Goal: Contribute content

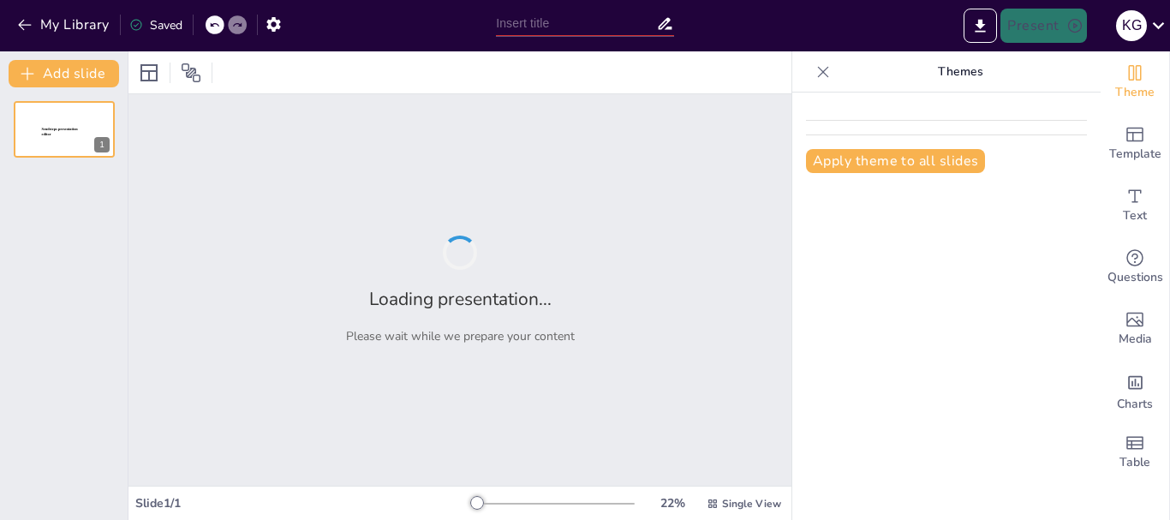
type input "Obstáculos y retos en el desarrollo de competencias digitales en docentes univer"
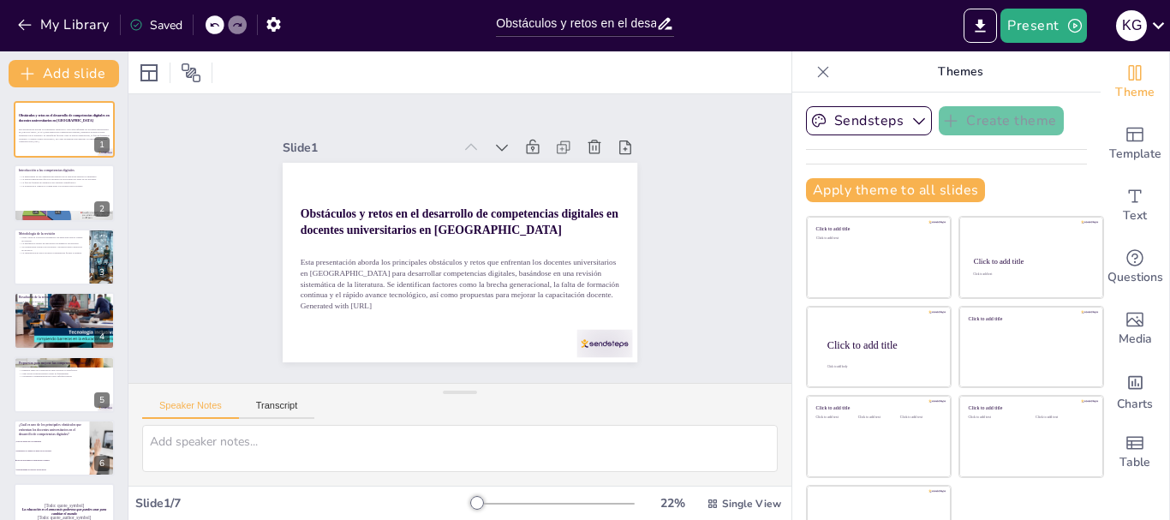
click at [703, 258] on div "Slide 1 Obstáculos y retos en el desarrollo de competencias digitales en docent…" at bounding box center [460, 238] width 706 height 623
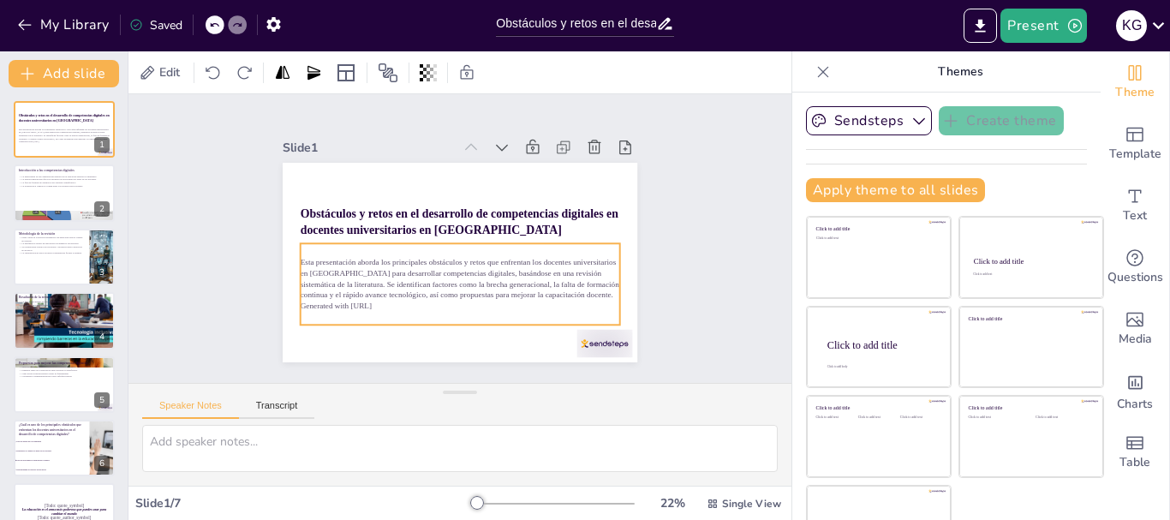
click at [375, 288] on p "Esta presentación aborda los principales obstáculos y retos que enfrentan los d…" at bounding box center [447, 276] width 317 height 140
checkbox input "true"
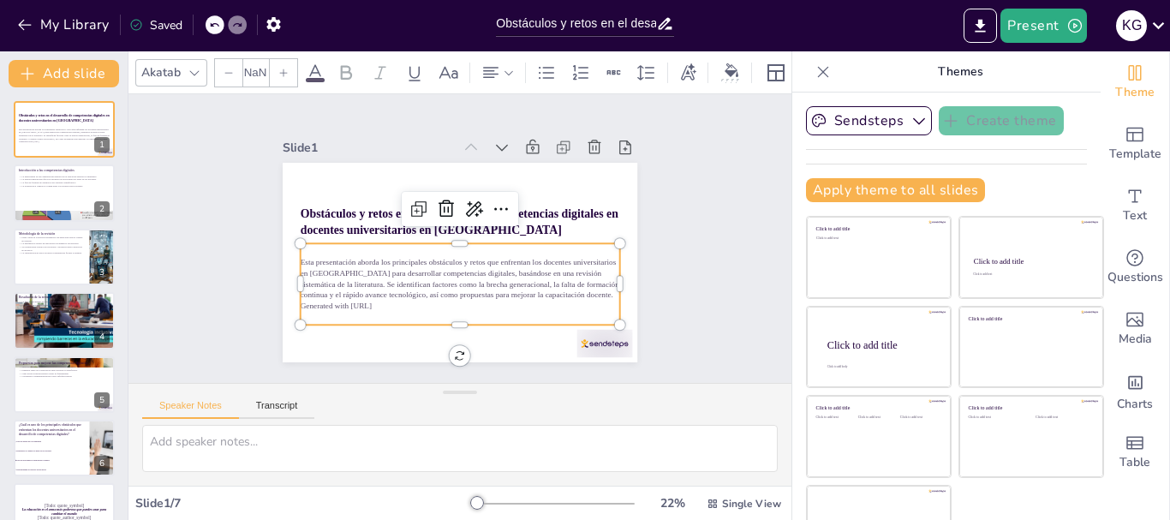
type input "32"
click at [377, 299] on p "Generated with [URL]" at bounding box center [420, 293] width 265 height 197
click at [377, 299] on p "Generated with [URL]" at bounding box center [414, 289] width 245 height 222
checkbox input "true"
click at [28, 21] on icon "button" at bounding box center [24, 24] width 17 height 17
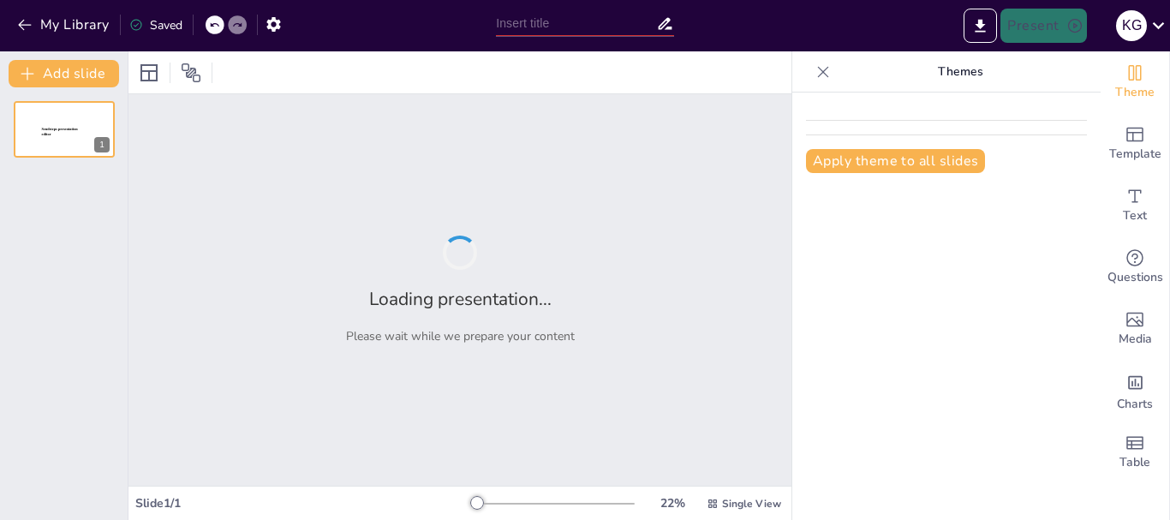
type input "Obstáculos y retos en el desarrollo de competencias digitales en docentes univer"
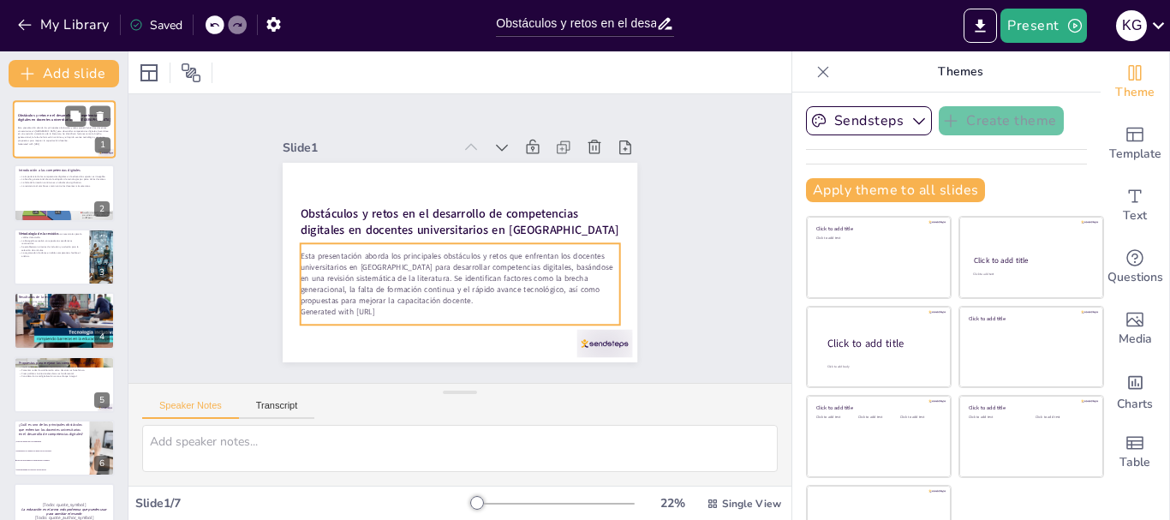
click at [63, 133] on p "Esta presentación aborda los principales obstáculos y retos que enfrentan los d…" at bounding box center [64, 134] width 93 height 16
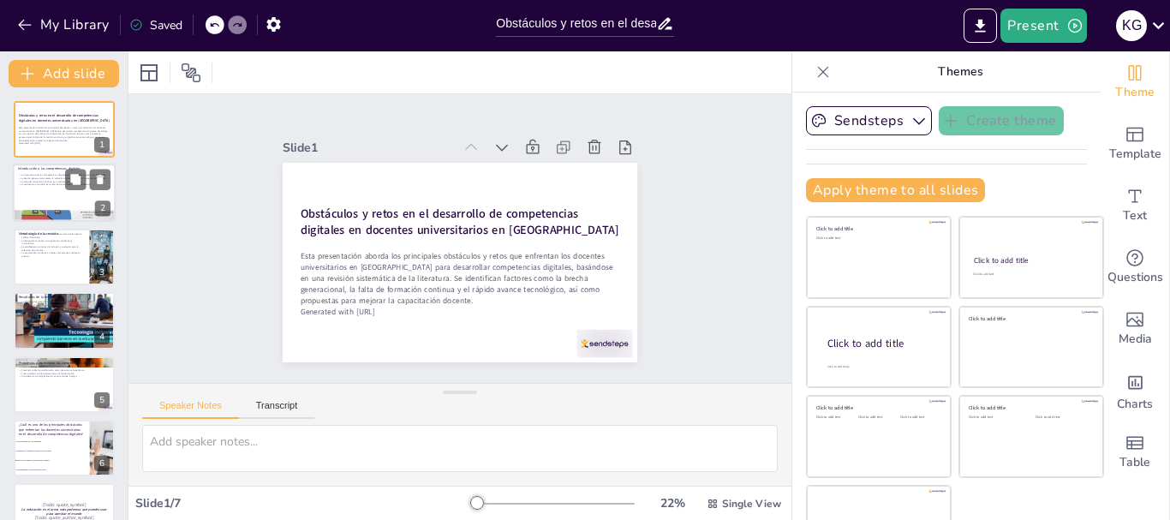
checkbox input "true"
click at [58, 193] on div at bounding box center [64, 193] width 103 height 58
type textarea "Lor ipsumdolorsi ametconse adi elitseddoe temp inc utl etdolore magnaa enimadm …"
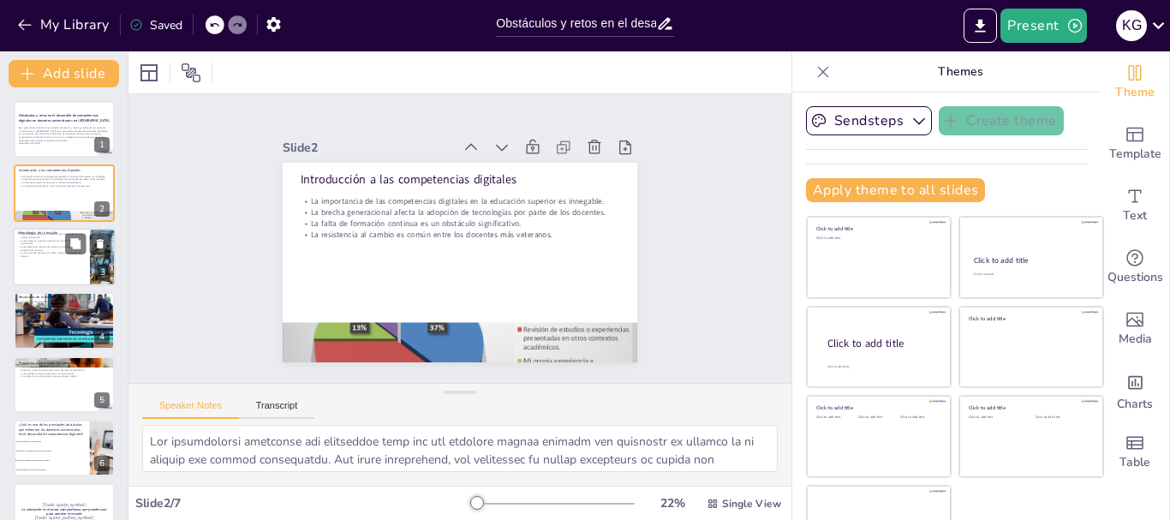
checkbox input "true"
click at [56, 252] on p "La organización de datos en tablas comparativas facilita el análisis." at bounding box center [51, 255] width 67 height 6
type textarea "La metodología de una revisión sistemática es crucial para garantizar la valide…"
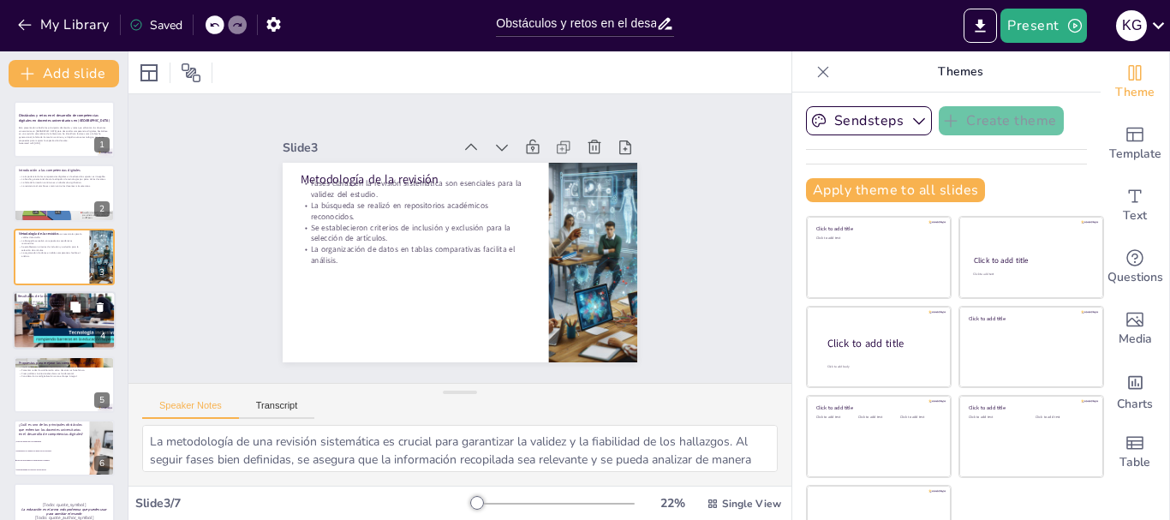
checkbox input "true"
click at [54, 325] on div at bounding box center [64, 320] width 114 height 58
type textarea "Lo ipsum do sitametconse adipisci el seddoei te inc utlaboreetdol magnaaliquae …"
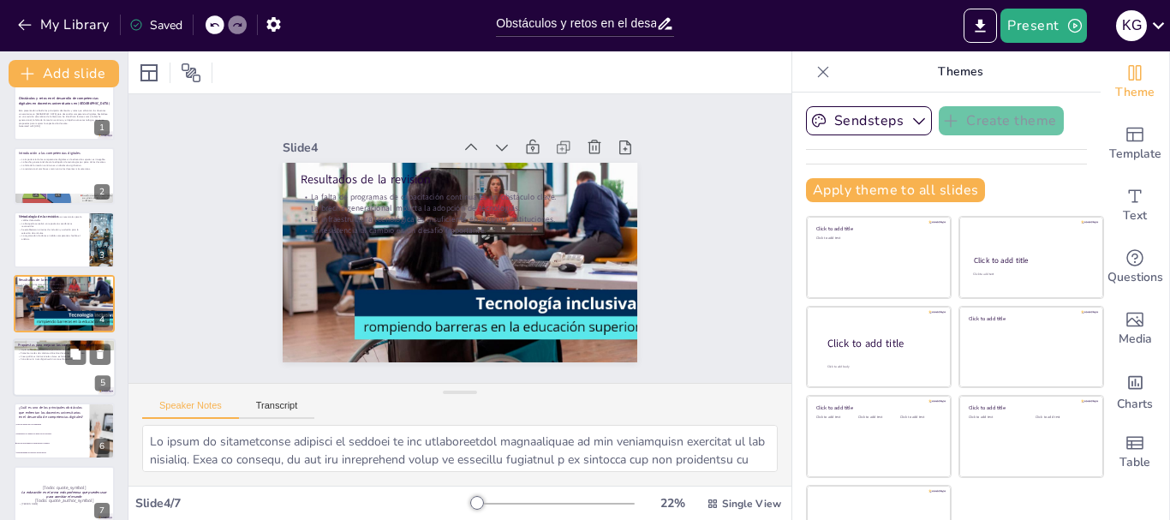
checkbox input "true"
click at [55, 365] on div at bounding box center [64, 367] width 103 height 58
type textarea "La implementación de programas de capacitación continua es crucial para asegura…"
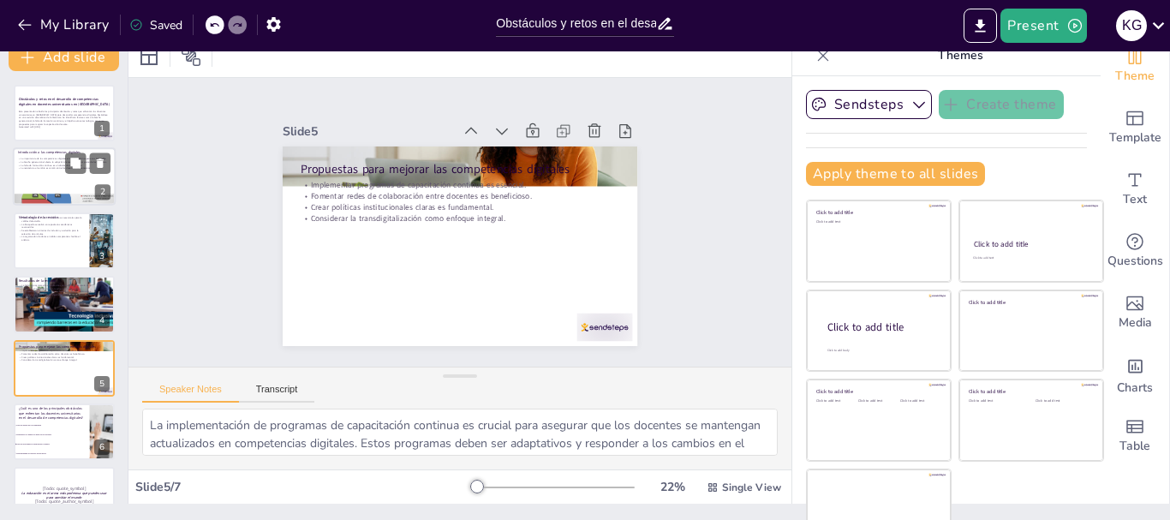
scroll to position [0, 0]
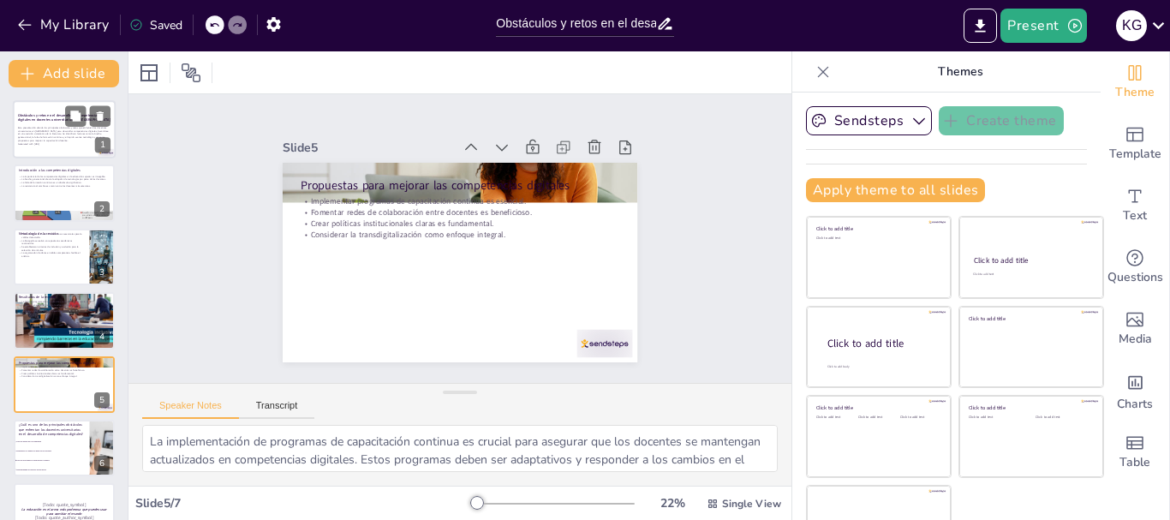
checkbox input "true"
click at [37, 122] on strong "Obstáculos y retos en el desarrollo de competencias digitales en docentes unive…" at bounding box center [64, 117] width 93 height 9
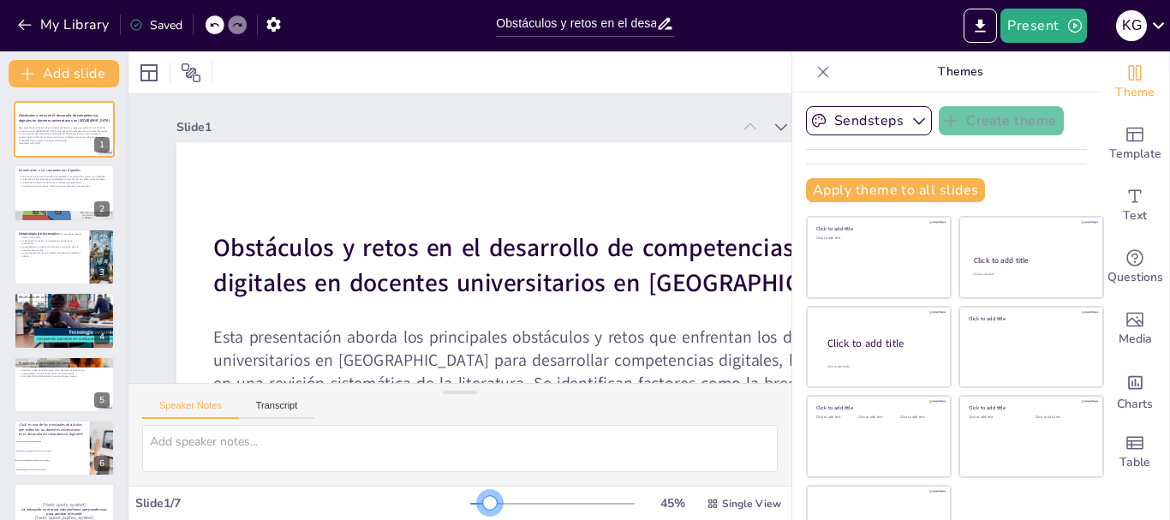
drag, startPoint x: 456, startPoint y: 504, endPoint x: 466, endPoint y: 504, distance: 10.3
click at [483, 504] on div at bounding box center [490, 503] width 14 height 14
click at [470, 506] on div at bounding box center [552, 504] width 164 height 14
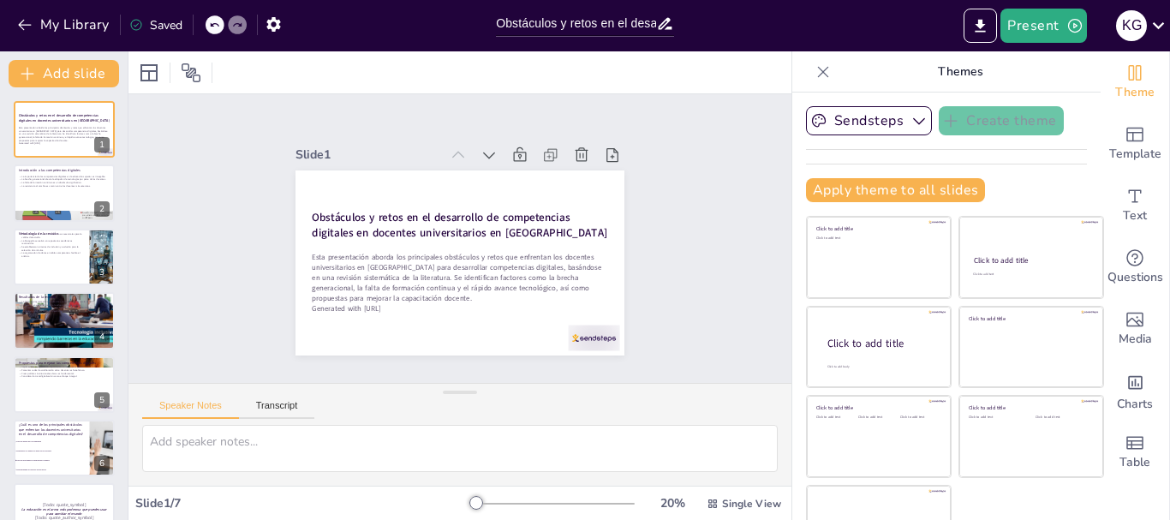
click at [470, 501] on div at bounding box center [552, 504] width 164 height 14
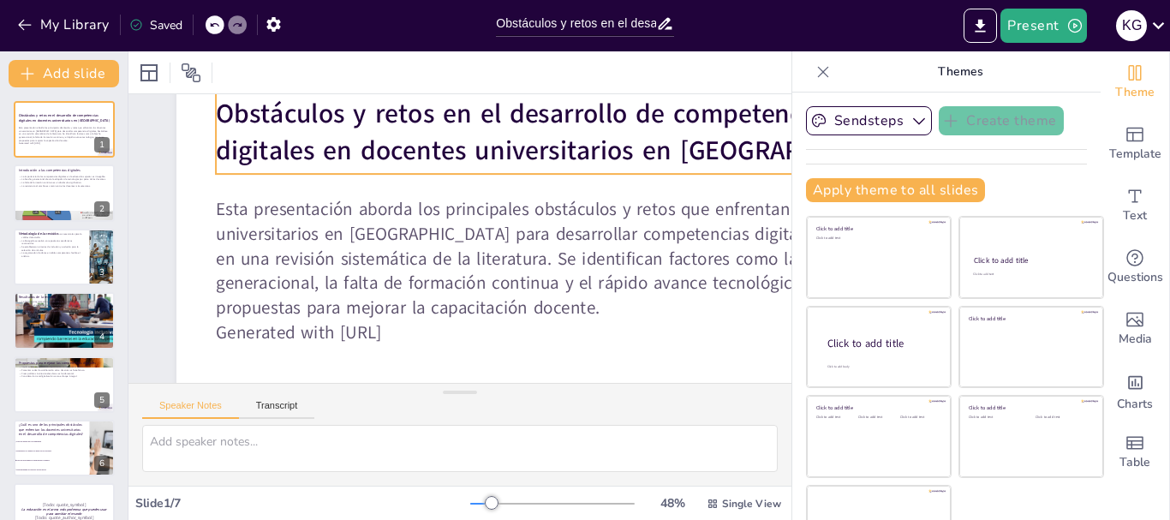
scroll to position [171, 0]
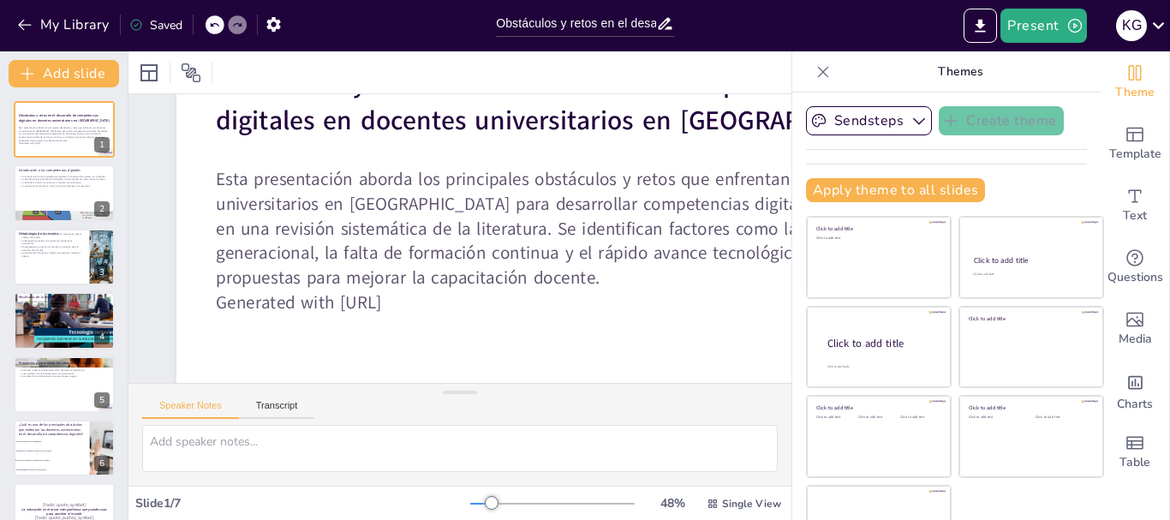
click at [485, 501] on div at bounding box center [492, 503] width 14 height 14
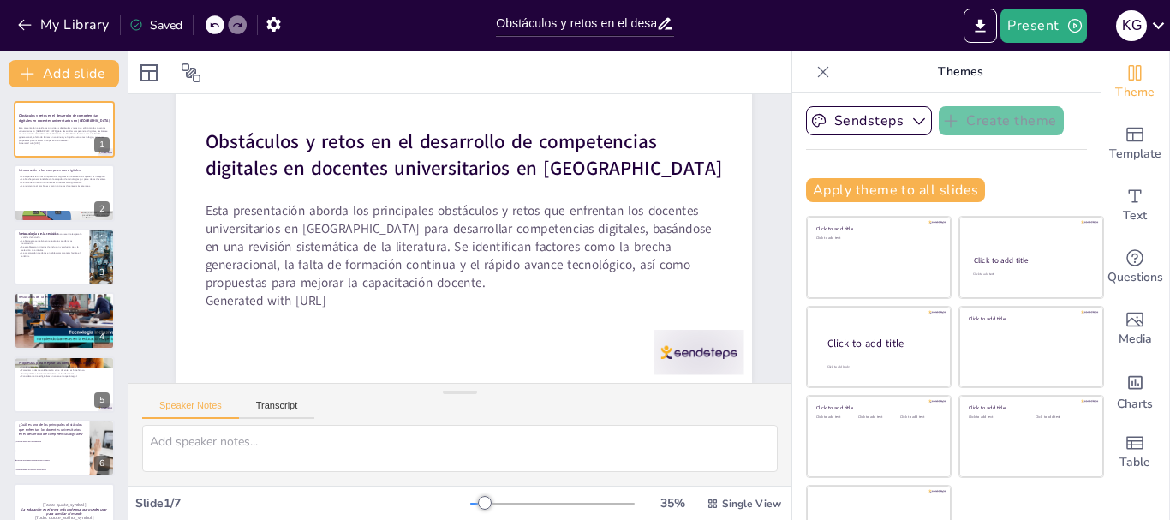
scroll to position [96, 0]
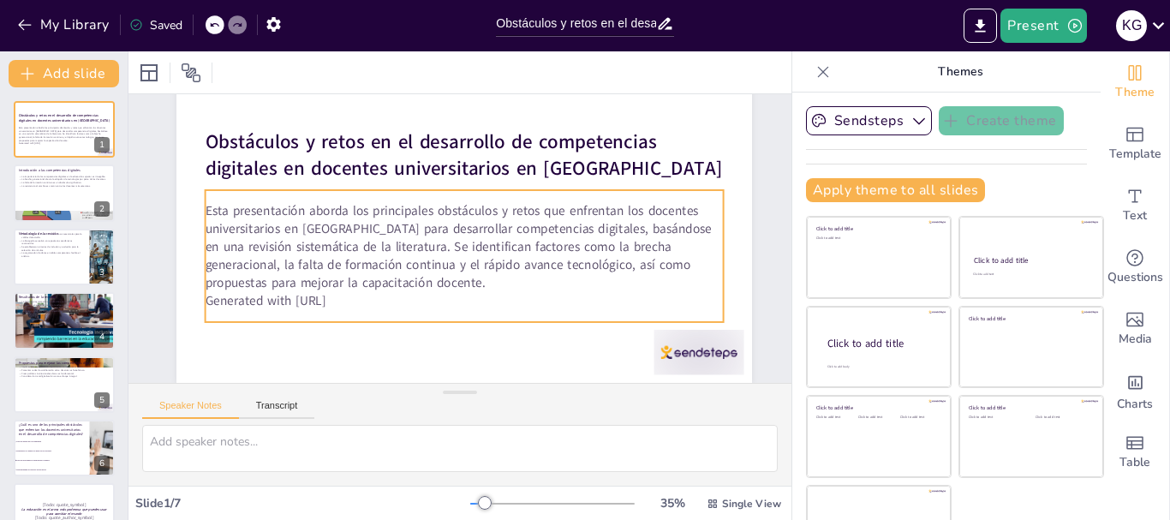
click at [223, 200] on p "Esta presentación aborda los principales obstáculos y retos que enfrentan los d…" at bounding box center [459, 247] width 472 height 377
click at [267, 200] on p "Esta presentación aborda los principales obstáculos y retos que enfrentan los d…" at bounding box center [455, 247] width 377 height 472
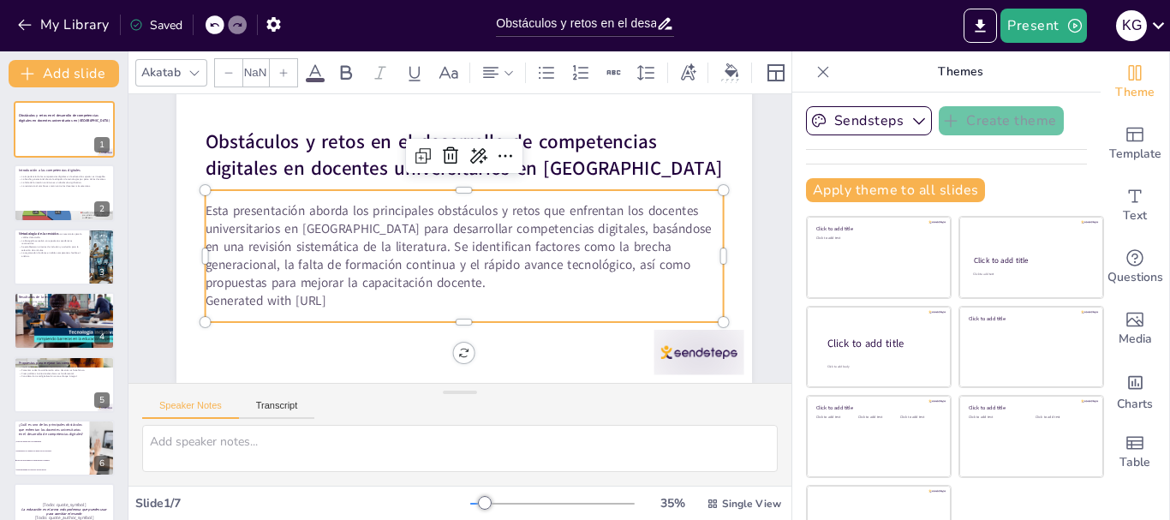
checkbox input "true"
type input "32"
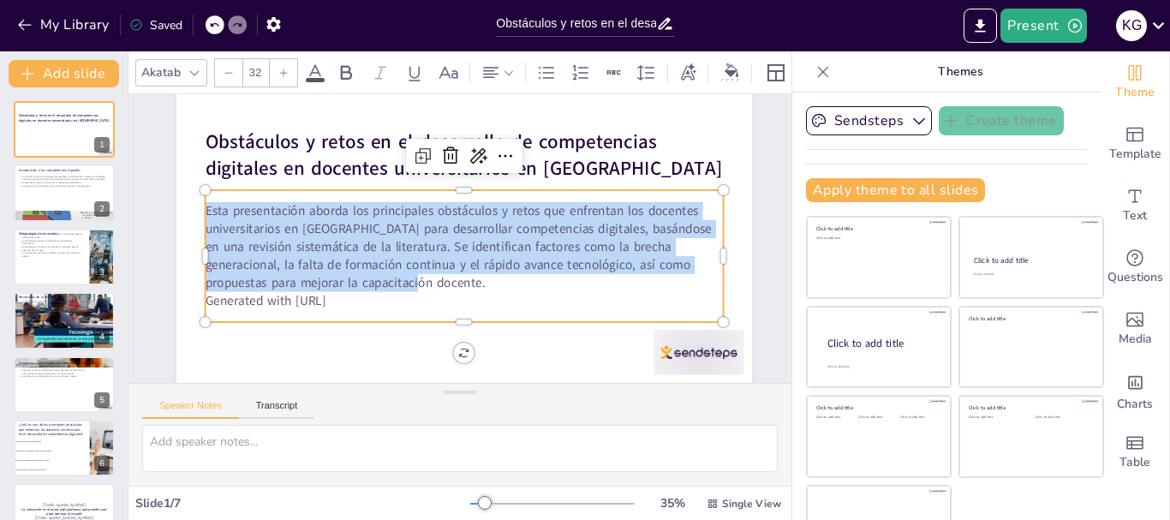
drag, startPoint x: 335, startPoint y: 273, endPoint x: 199, endPoint y: 210, distance: 150.2
click at [199, 210] on div "Obstáculos y retos en el desarrollo de competencias digitales en docentes unive…" at bounding box center [471, 224] width 658 height 530
copy p "Esta presentación aborda los principales obstáculos y retos que enfrentan los d…"
click at [292, 206] on p "Esta presentación aborda los principales obstáculos y retos que enfrentan los d…" at bounding box center [453, 231] width 525 height 195
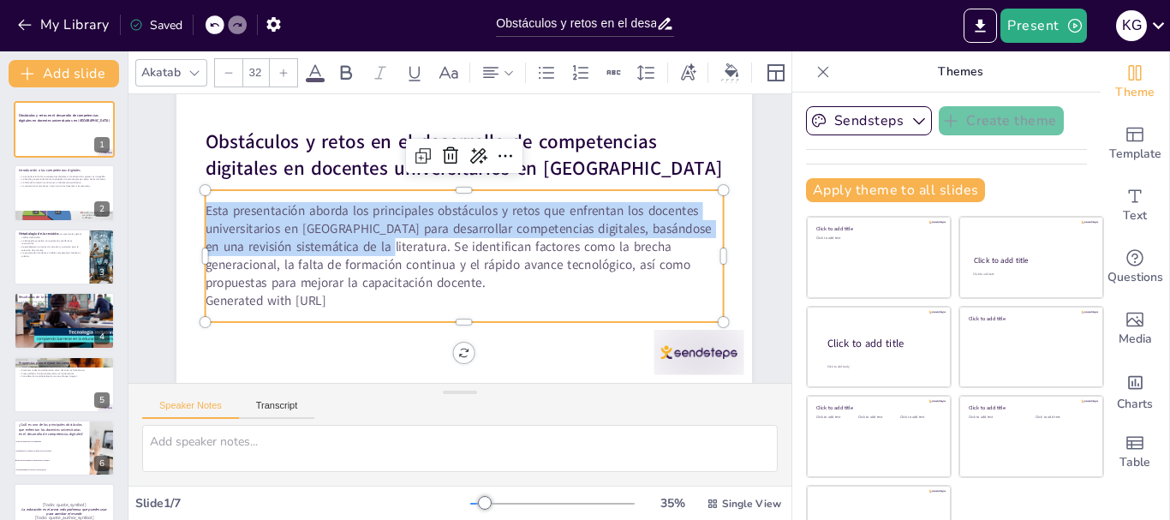
drag, startPoint x: 206, startPoint y: 201, endPoint x: 359, endPoint y: 237, distance: 156.6
click at [359, 237] on p "Esta presentación aborda los principales obstáculos y retos que enfrentan los d…" at bounding box center [459, 247] width 472 height 377
copy p "Esta presentación aborda los principales obstáculos y retos que enfrentan los d…"
click at [378, 279] on p "Generated with [URL]" at bounding box center [432, 295] width 457 height 274
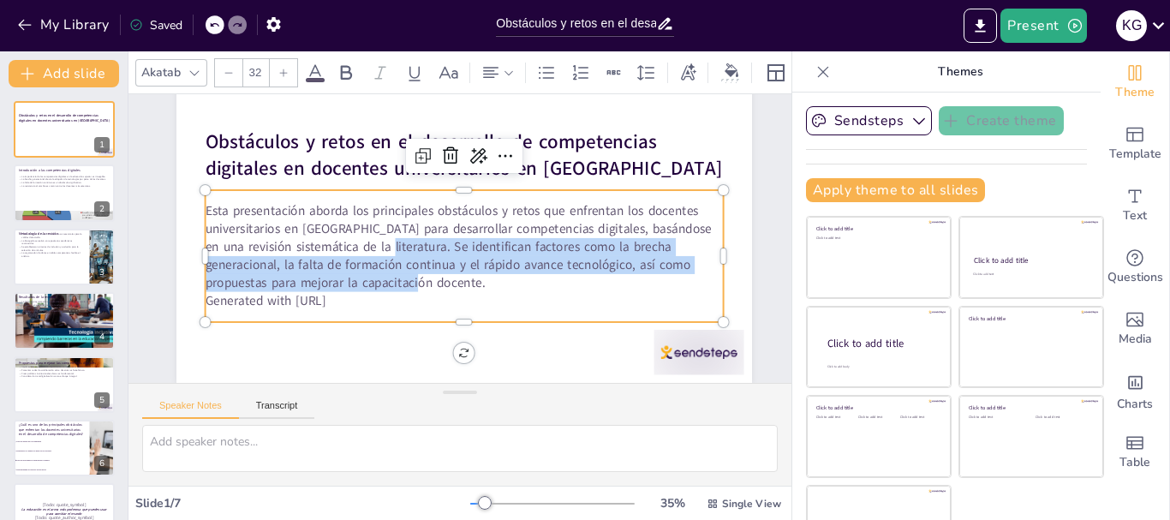
drag, startPoint x: 361, startPoint y: 237, endPoint x: 348, endPoint y: 274, distance: 39.0
click at [348, 274] on p "Esta presentación aborda los principales obstáculos y retos que enfrentan los d…" at bounding box center [460, 229] width 493 height 337
copy p "Se identifican factores como la brecha generacional, la falta de formación cont…"
click at [44, 140] on div at bounding box center [64, 136] width 93 height 24
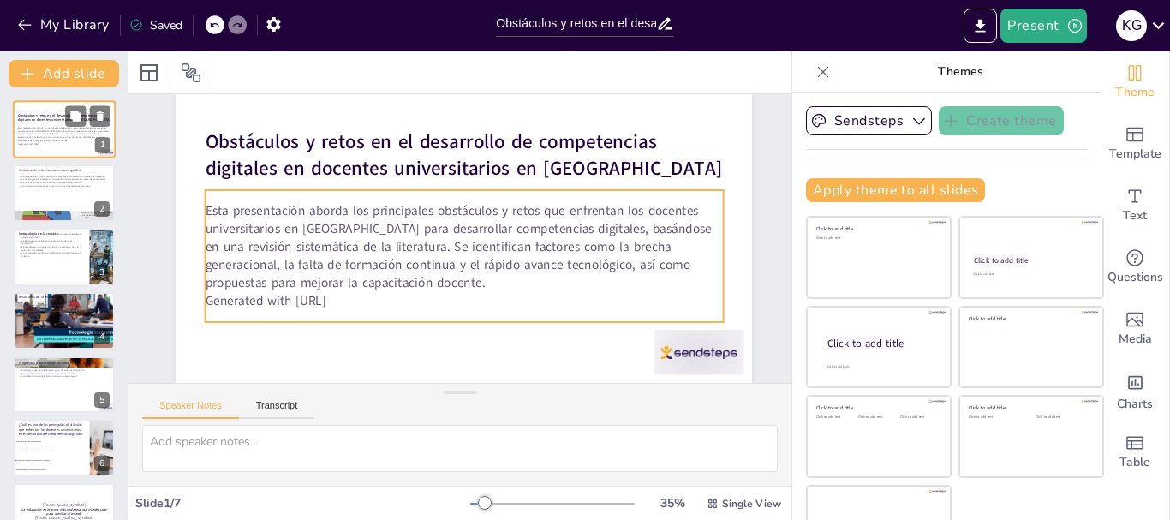
scroll to position [66, 0]
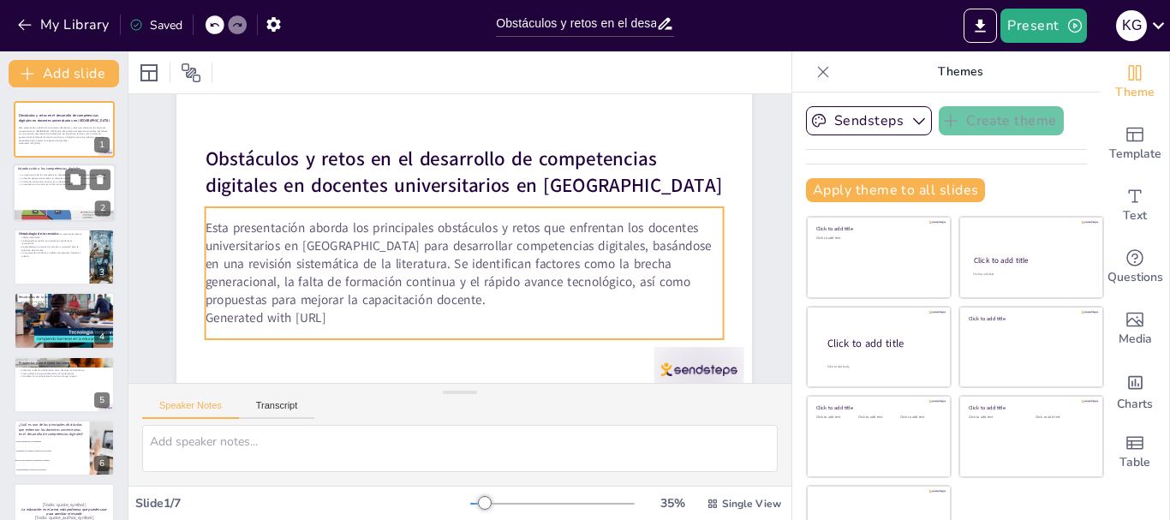
checkbox input "true"
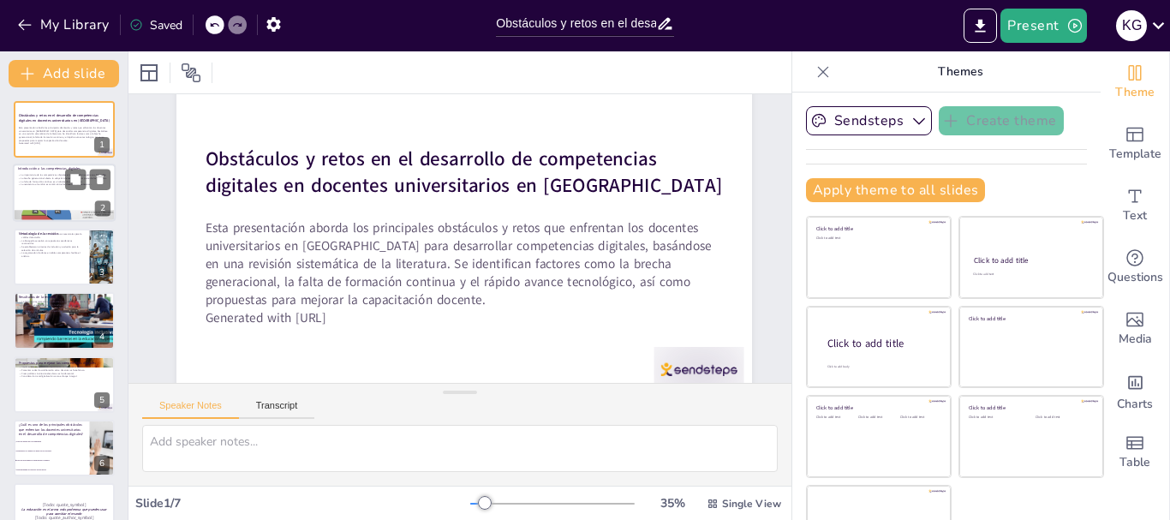
click at [45, 185] on p "La resistencia al cambio es común entre los docentes más veteranos." at bounding box center [64, 184] width 93 height 3
type textarea "Lor ipsumdolorsi ametconse adi elitseddoe temp inc utl etdolore magnaa enimadm …"
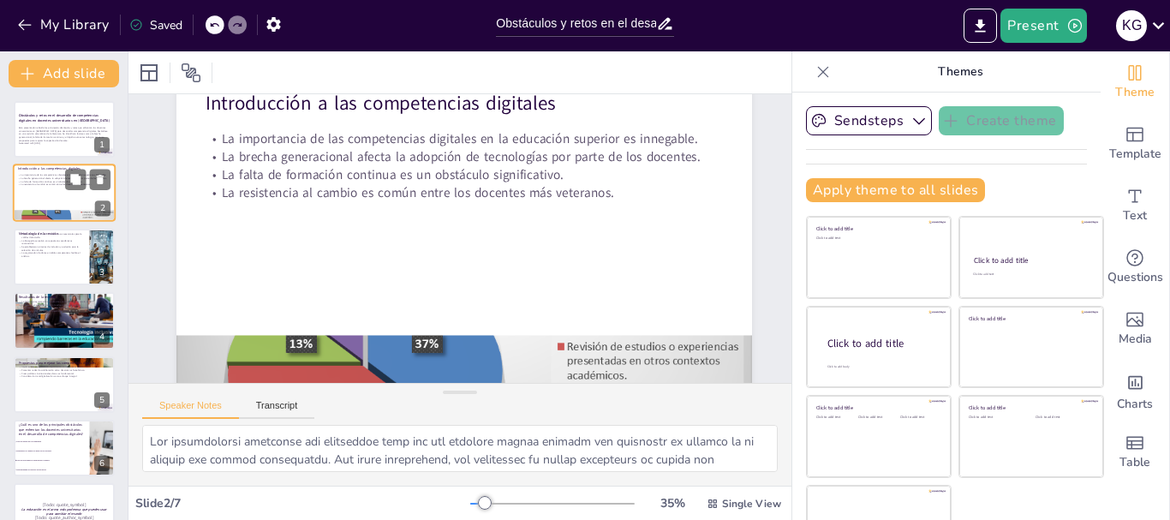
scroll to position [0, 0]
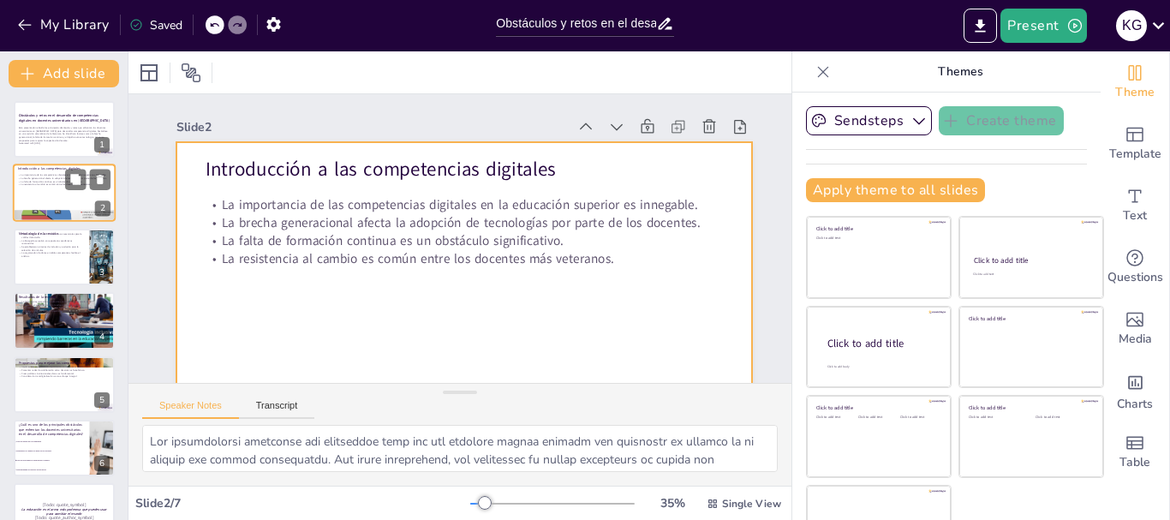
click at [62, 194] on div at bounding box center [64, 193] width 103 height 58
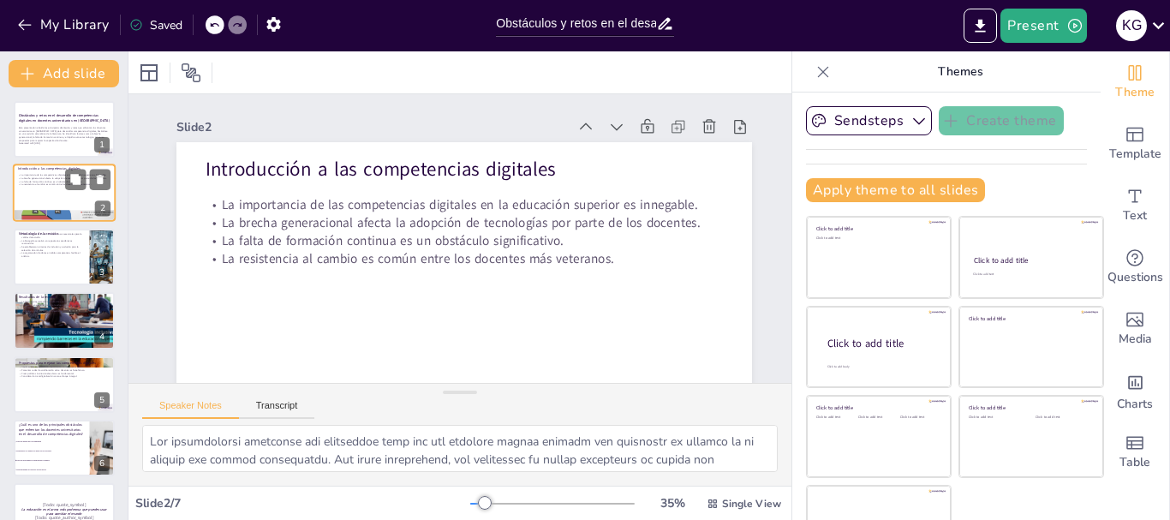
scroll to position [66, 0]
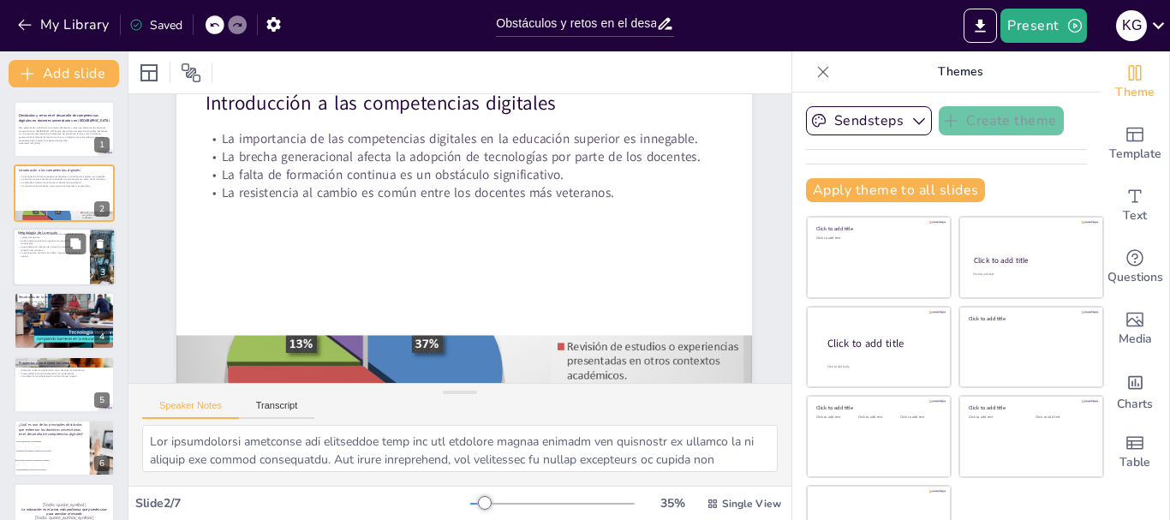
checkbox input "true"
click at [61, 245] on p "Se establecieron criterios de inclusión y exclusión para la selección de artícu…" at bounding box center [51, 248] width 67 height 6
type textarea "La metodología de una revisión sistemática es crucial para garantizar la valide…"
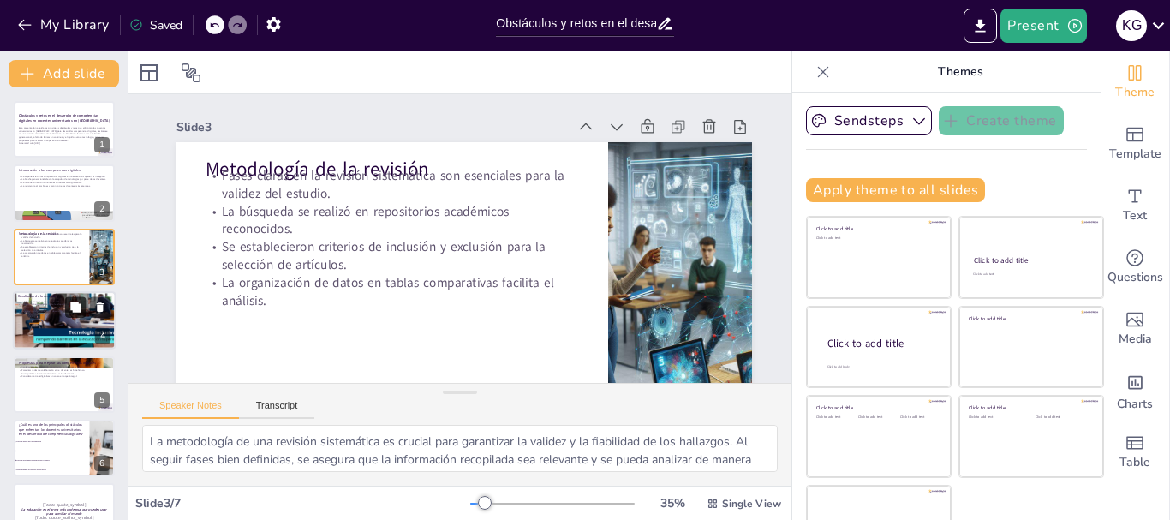
checkbox input "true"
click at [81, 317] on button at bounding box center [75, 307] width 21 height 21
type textarea "Lo ipsum do sitametconse adipisci el seddoei te inc utlaboreetdol magnaaliquae …"
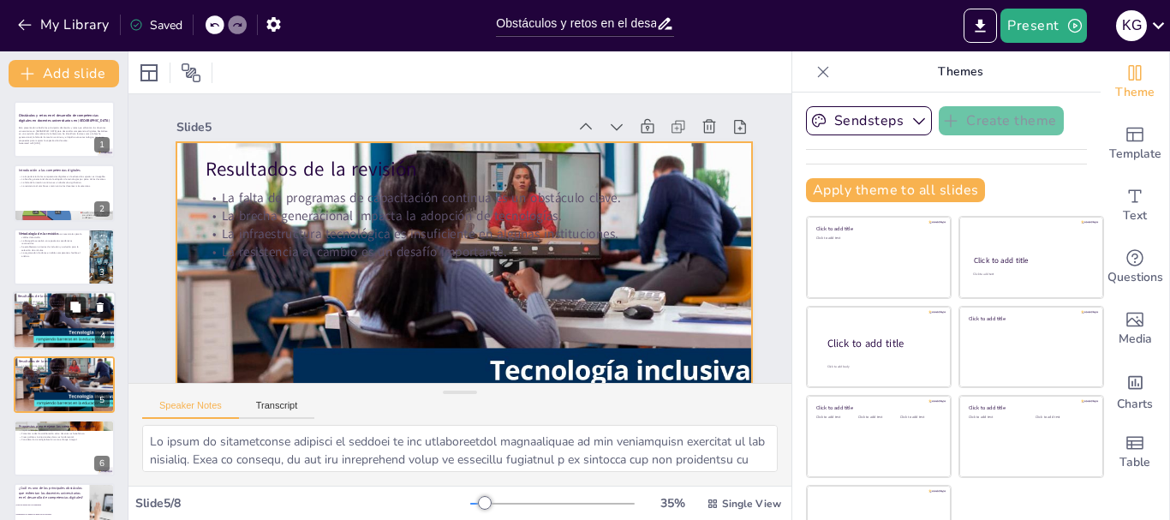
scroll to position [66, 0]
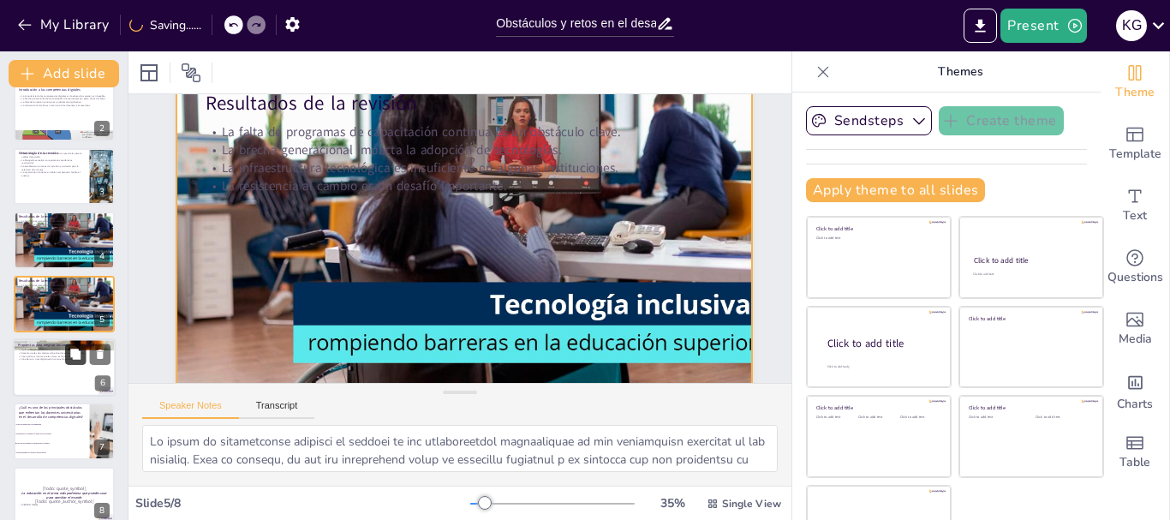
checkbox input "true"
click at [80, 366] on div at bounding box center [64, 367] width 103 height 58
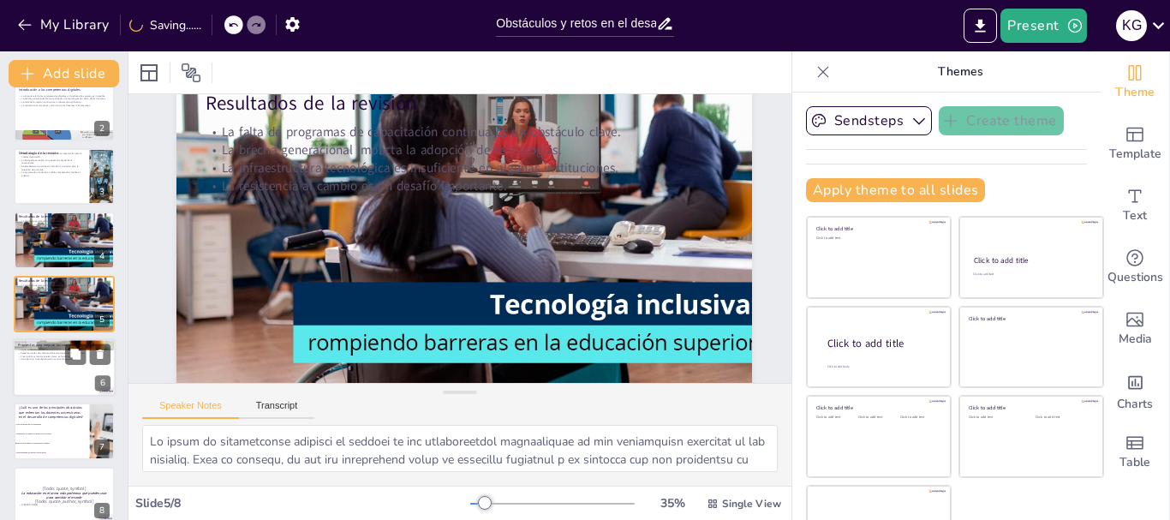
type textarea "La implementación de programas de capacitación continua es crucial para asegura…"
checkbox input "true"
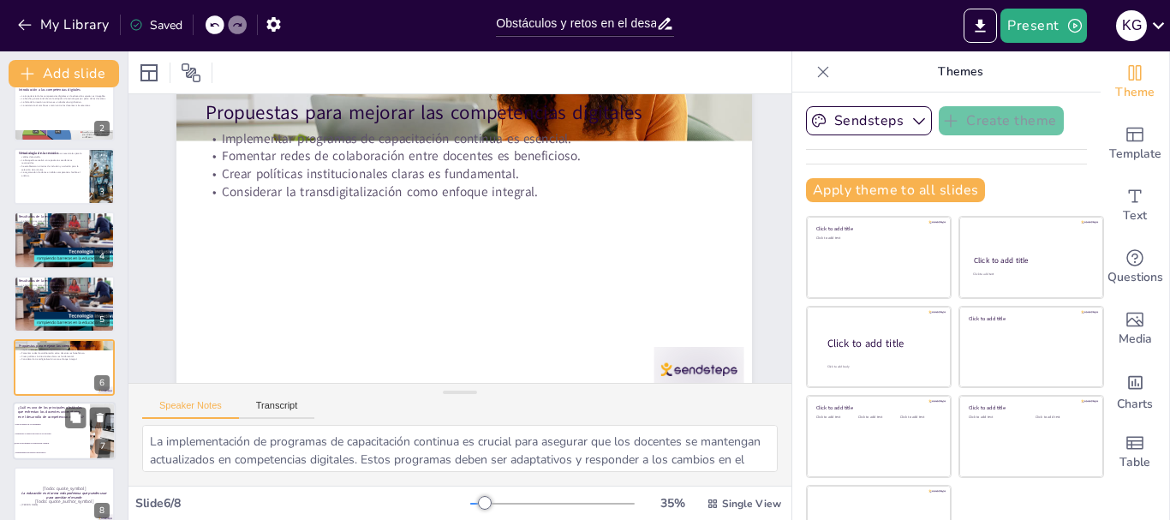
checkbox input "true"
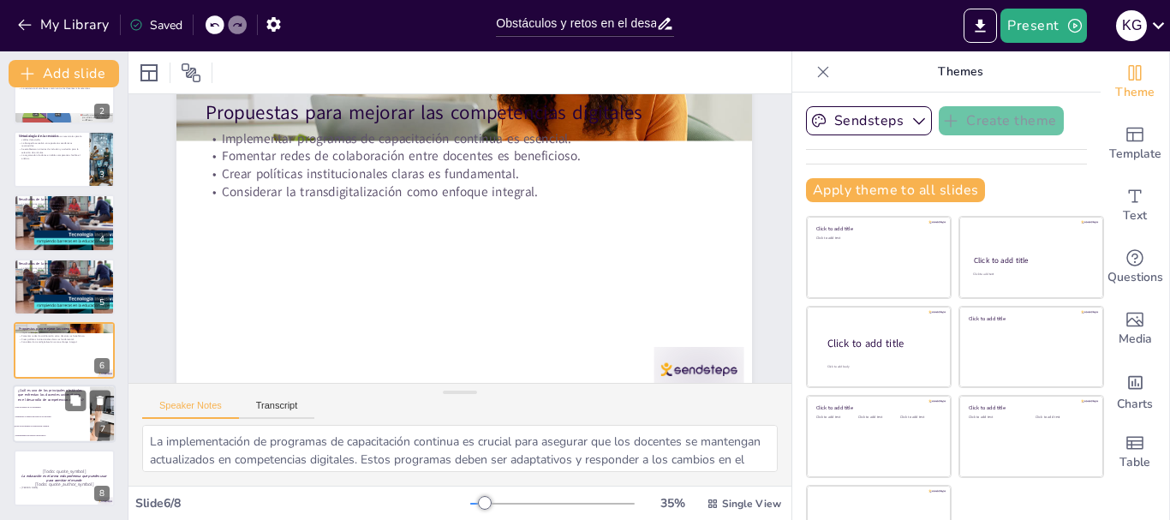
scroll to position [0, 0]
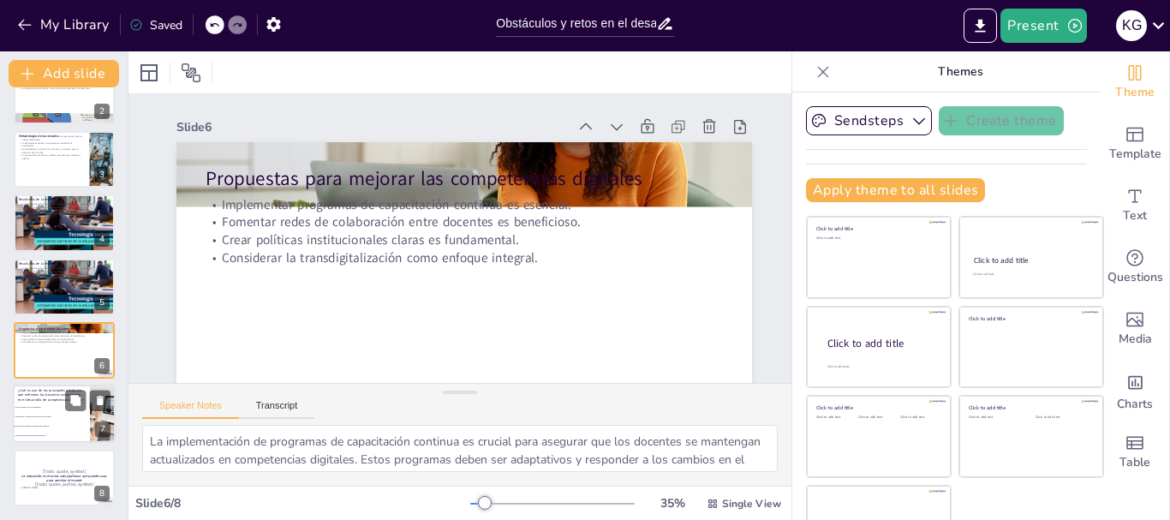
checkbox input "true"
click at [59, 436] on span "Disponibilidad de recursos tecnológicos" at bounding box center [52, 436] width 74 height 3
type textarea "La respuesta correcta es la opción 3: Falta de programas de capacitación contin…"
checkbox input "true"
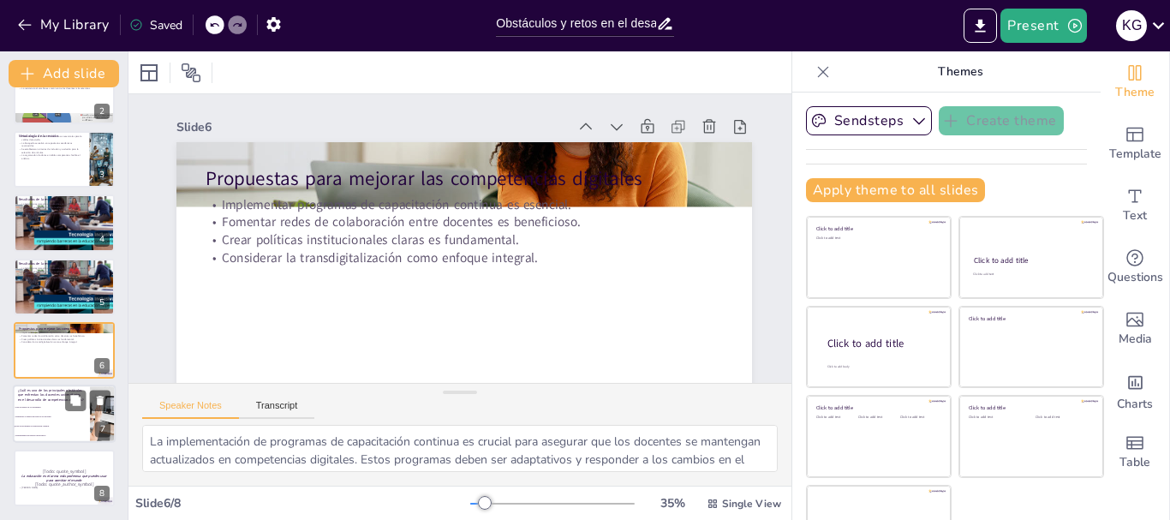
checkbox input "true"
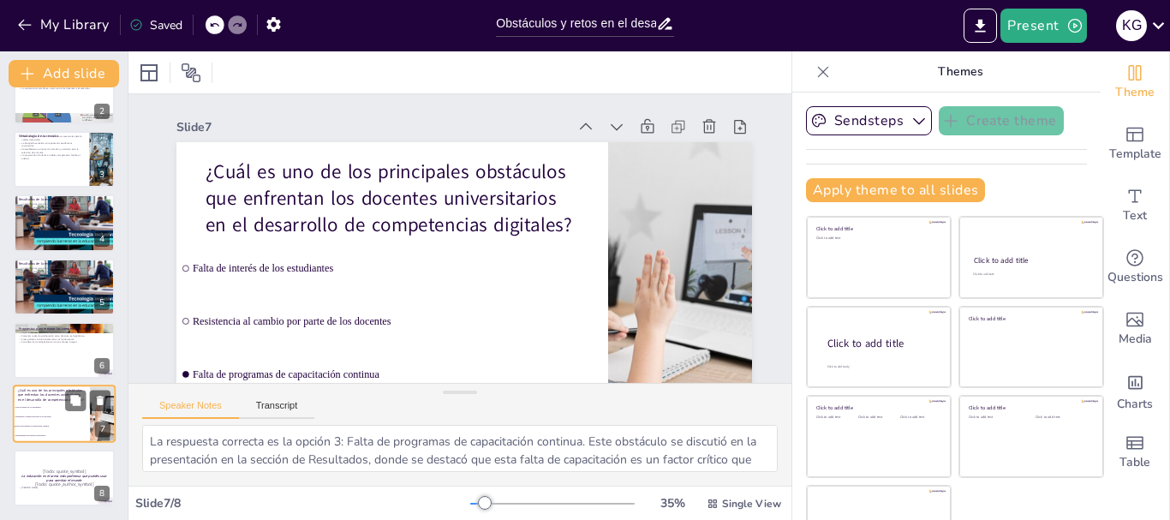
checkbox input "true"
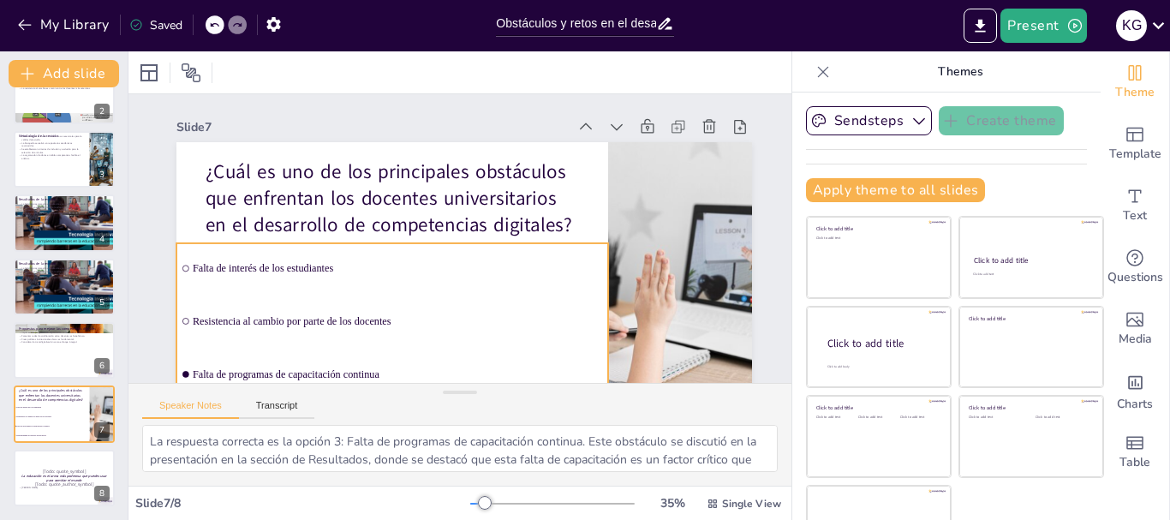
checkbox input "true"
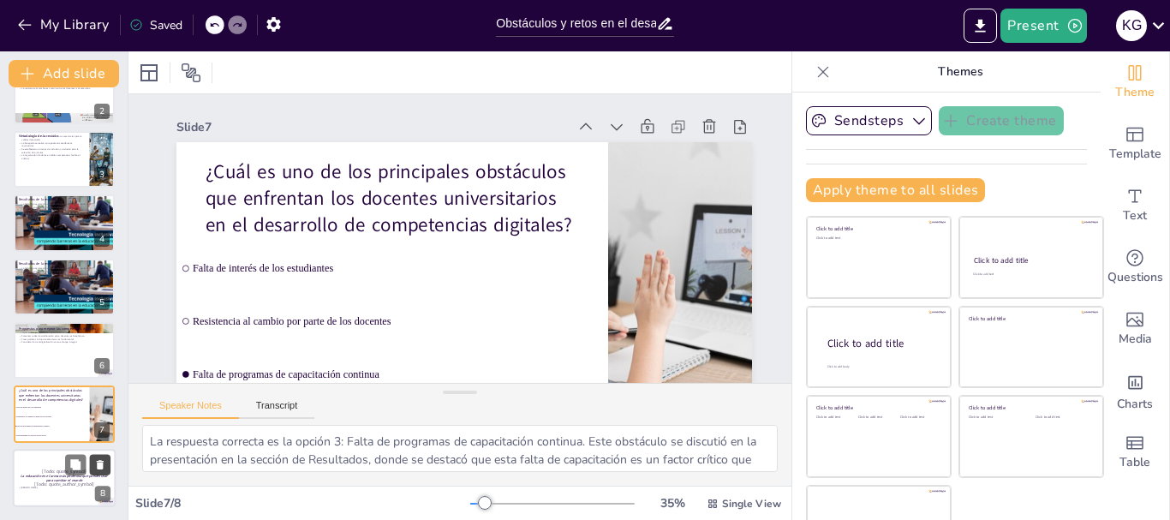
checkbox input "true"
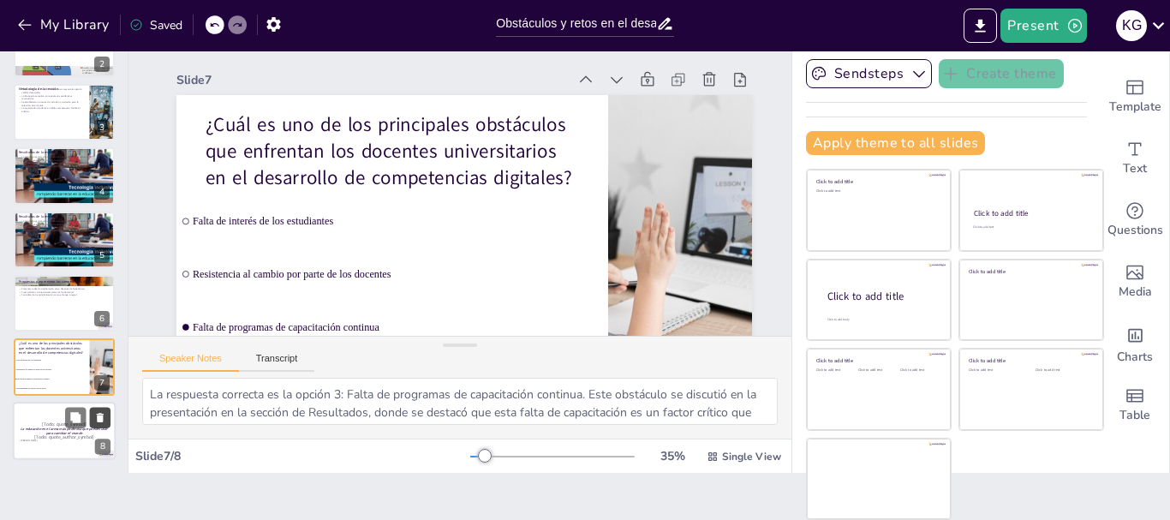
checkbox input "true"
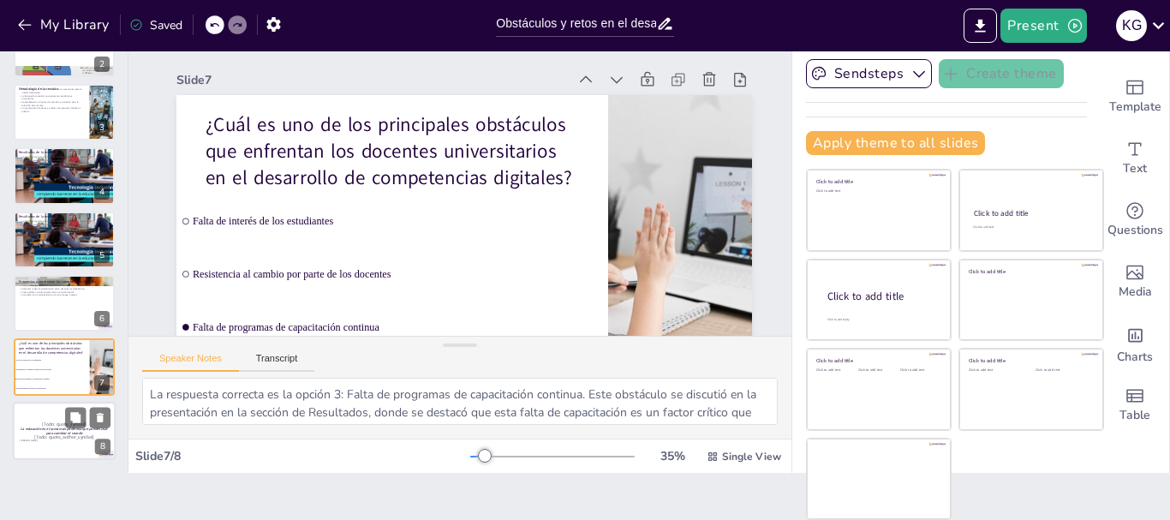
checkbox input "true"
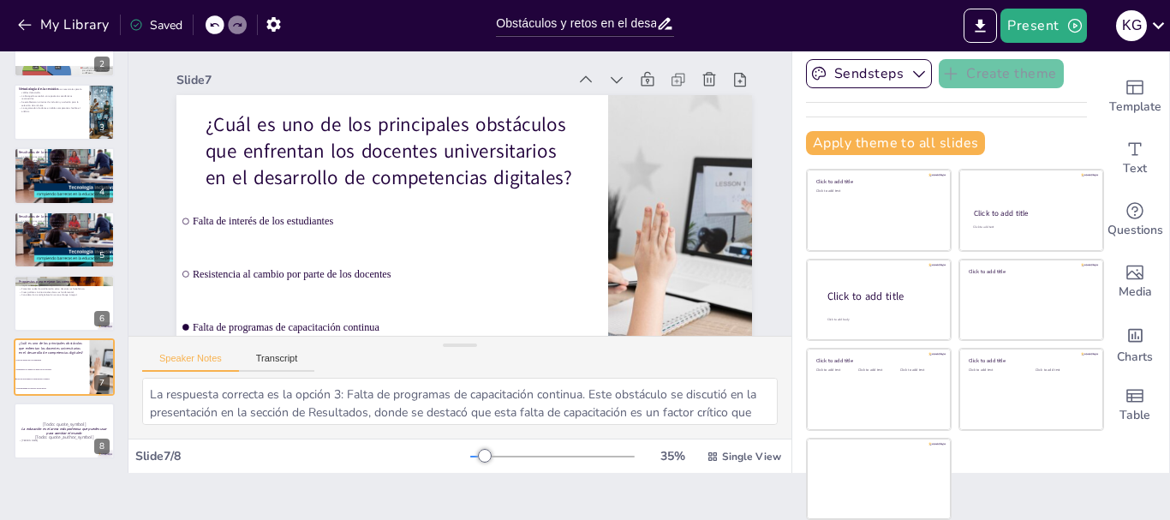
checkbox input "true"
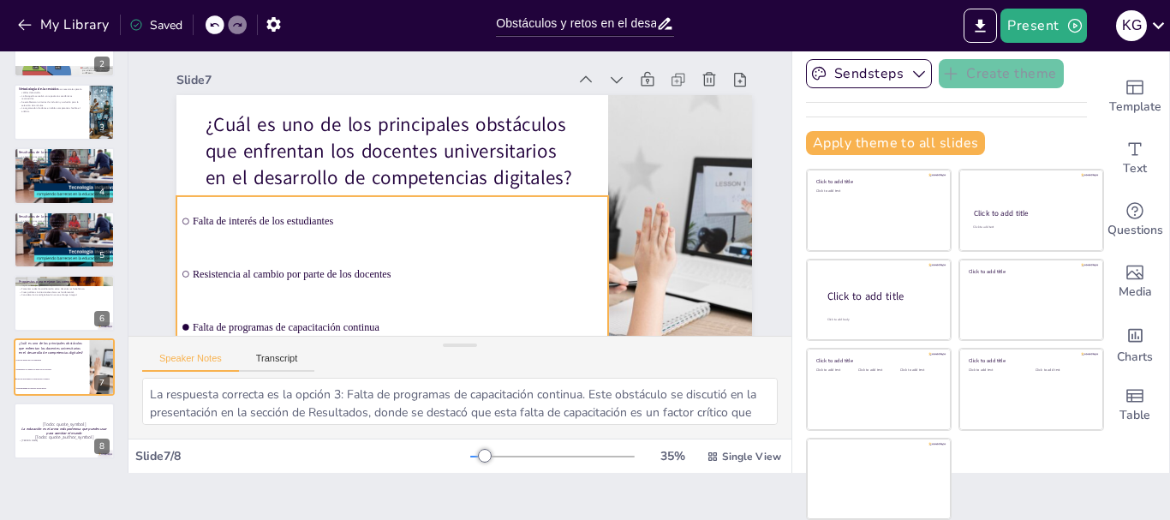
checkbox input "true"
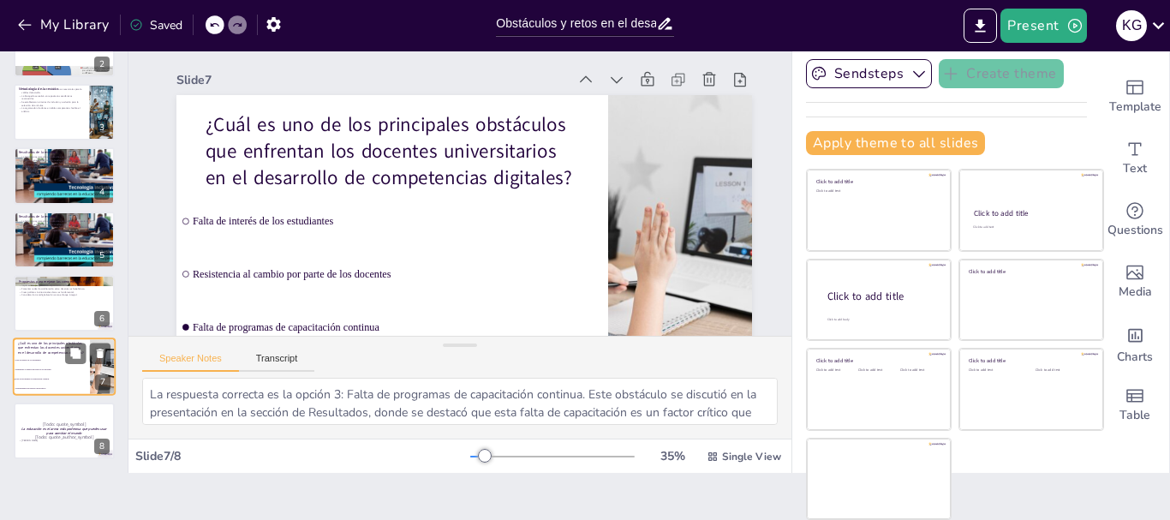
checkbox input "true"
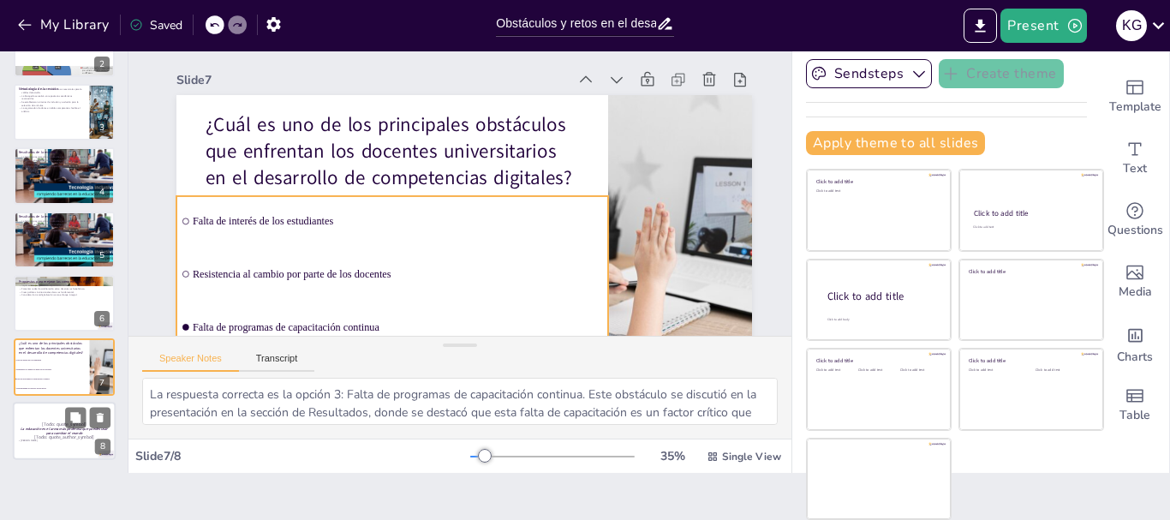
checkbox input "true"
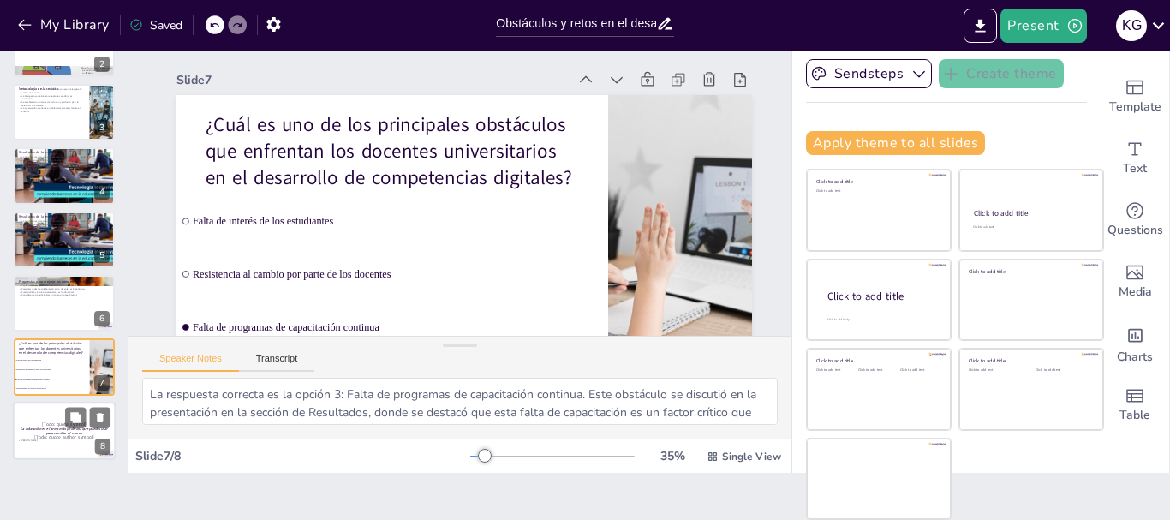
checkbox input "true"
click at [51, 421] on p "[Todo: quote_symbol]" at bounding box center [64, 425] width 93 height 8
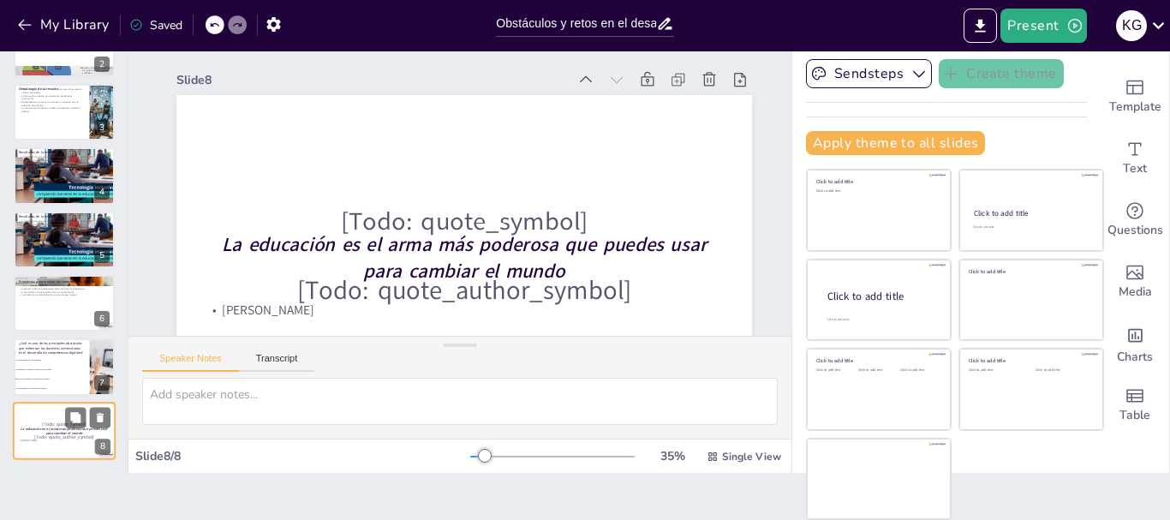
scroll to position [66, 0]
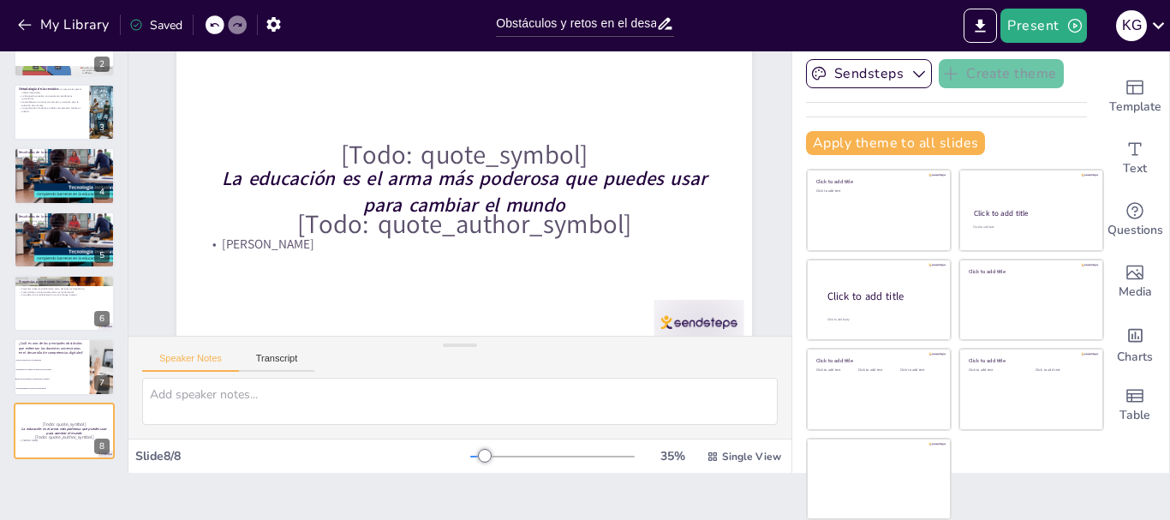
checkbox input "true"
